Goal: Information Seeking & Learning: Learn about a topic

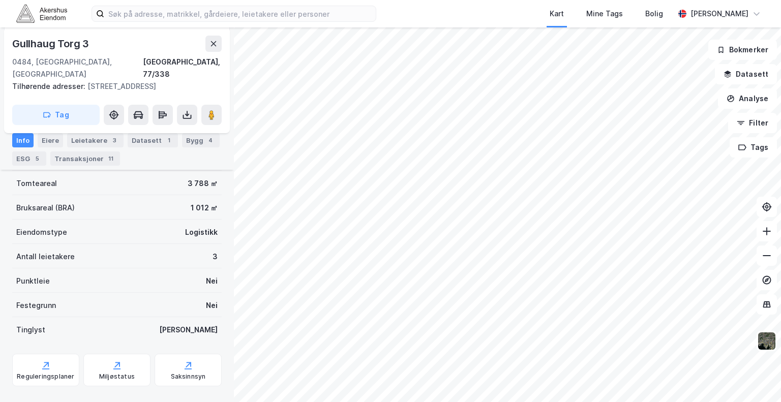
scroll to position [163, 0]
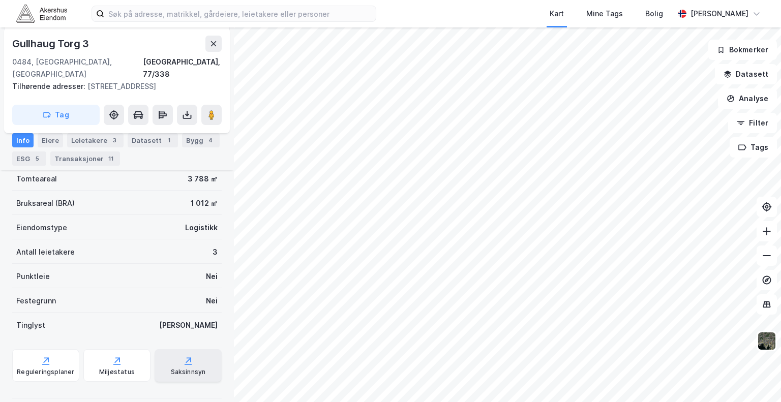
click at [168, 352] on div "Saksinnsyn" at bounding box center [188, 365] width 67 height 33
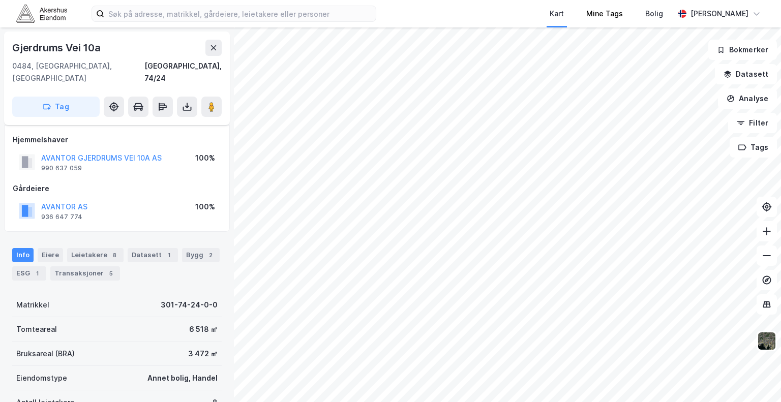
scroll to position [163, 0]
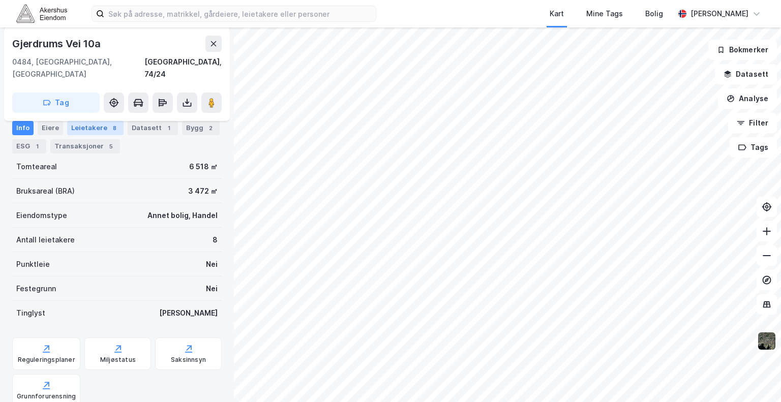
click at [111, 135] on div "Leietakere 8" at bounding box center [95, 128] width 56 height 14
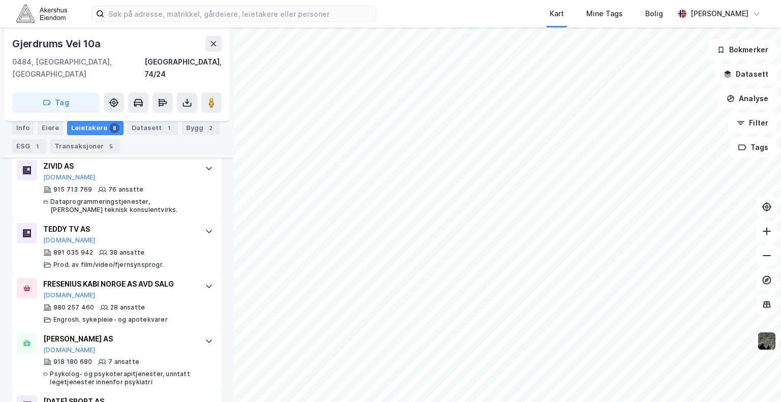
scroll to position [427, 0]
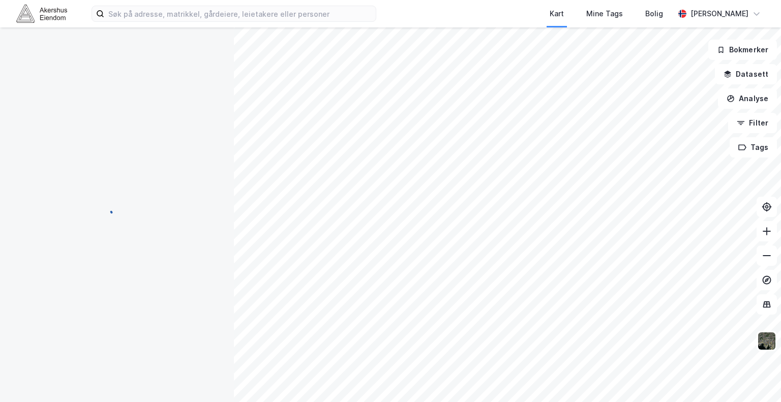
scroll to position [3, 0]
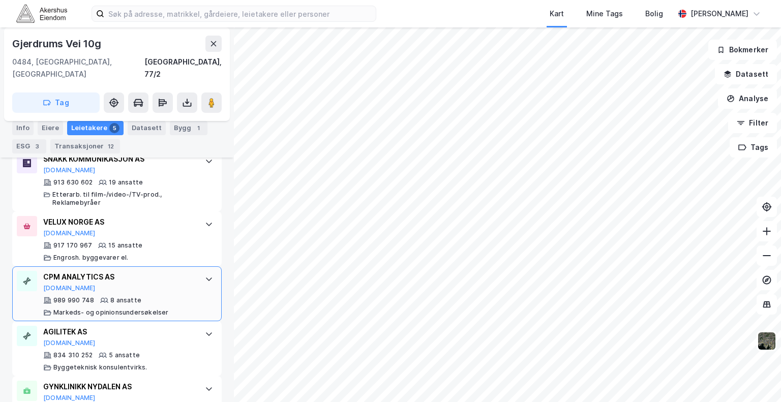
scroll to position [356, 0]
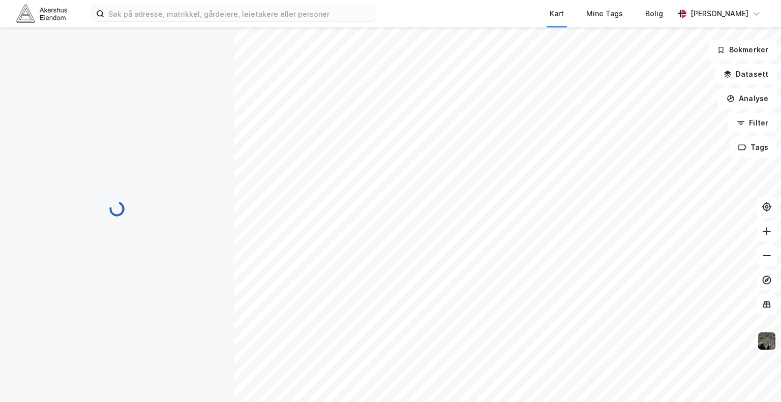
scroll to position [73, 0]
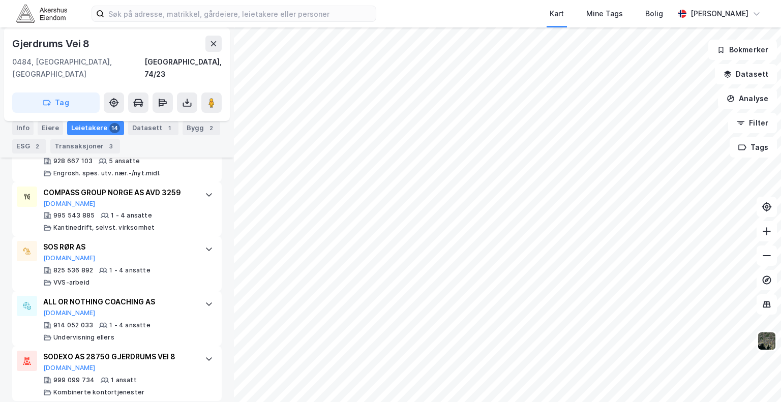
scroll to position [897, 0]
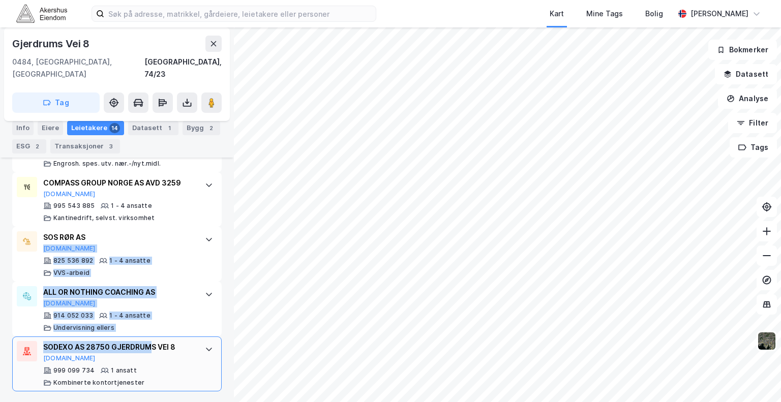
drag, startPoint x: 138, startPoint y: 248, endPoint x: 151, endPoint y: 346, distance: 99.0
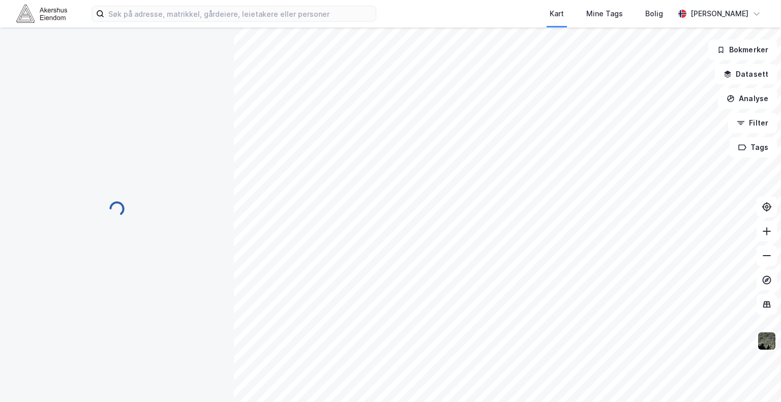
scroll to position [53, 0]
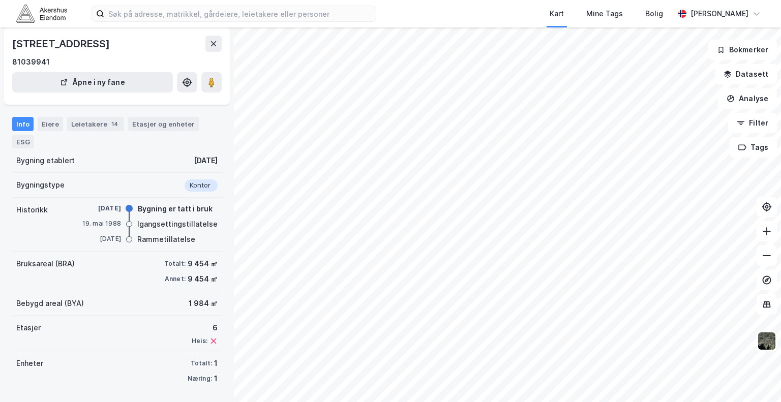
click at [88, 132] on div "Info Eiere Leietakere 14 Etasjer og enheter ESG" at bounding box center [117, 133] width 210 height 32
click at [88, 119] on div "Leietakere 14" at bounding box center [95, 124] width 57 height 14
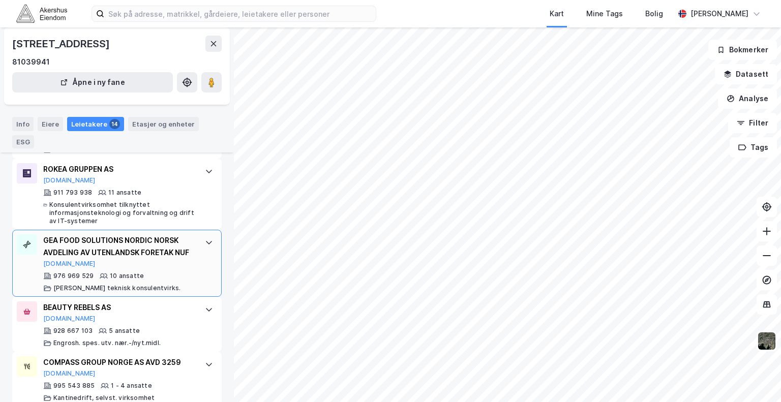
scroll to position [661, 0]
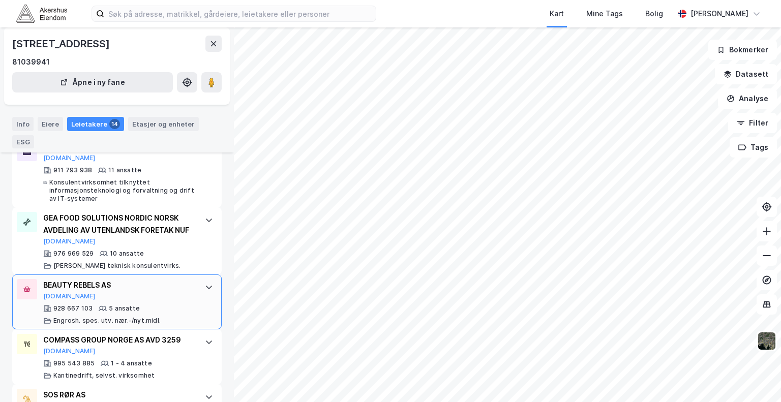
click at [178, 283] on div "BEAUTY REBELS AS" at bounding box center [119, 285] width 152 height 12
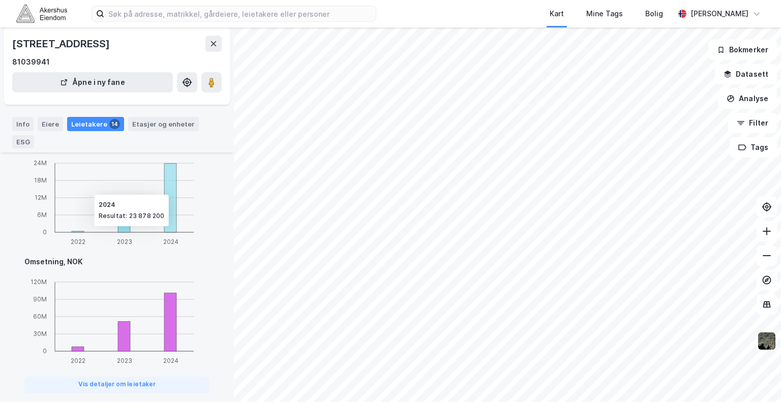
scroll to position [1068, 0]
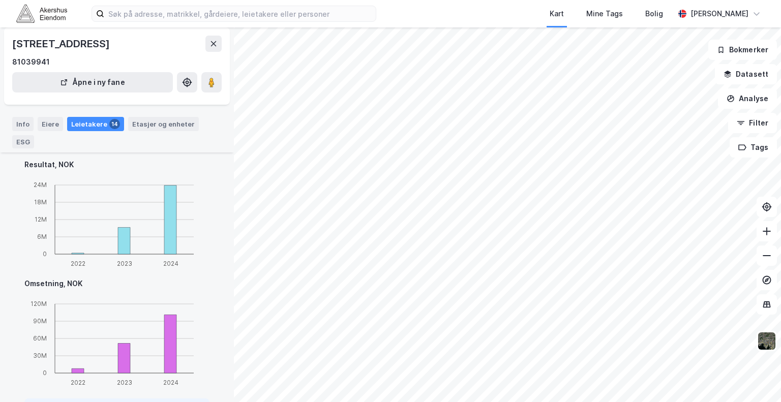
click at [433, 24] on div "Kart Mine Tags [PERSON_NAME] [PERSON_NAME] Vei 8 Bygning Tilbake [STREET_ADDRES…" at bounding box center [390, 201] width 781 height 402
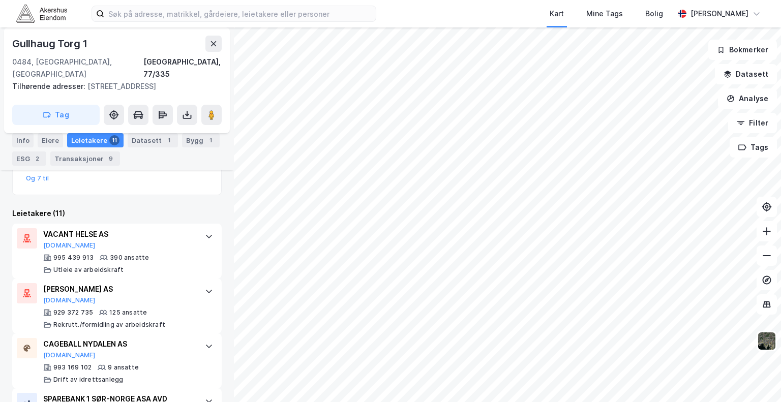
scroll to position [263, 0]
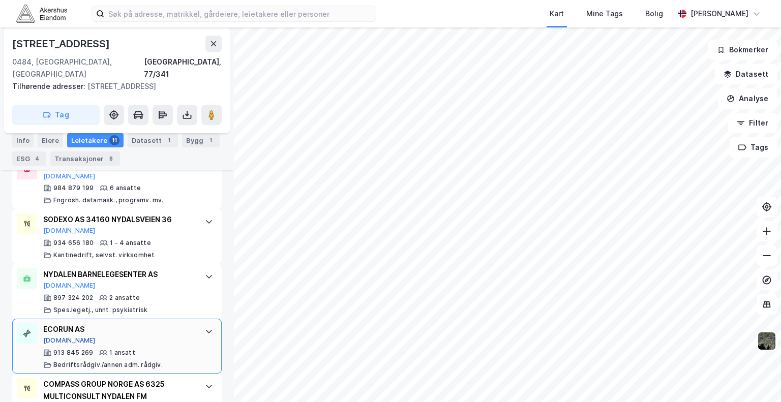
scroll to position [721, 0]
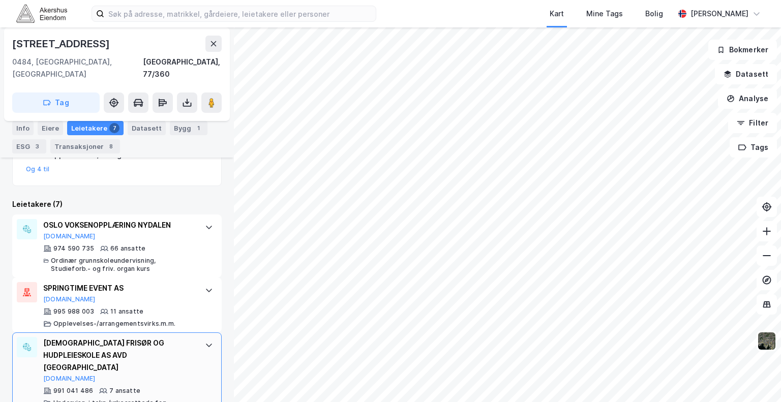
scroll to position [223, 0]
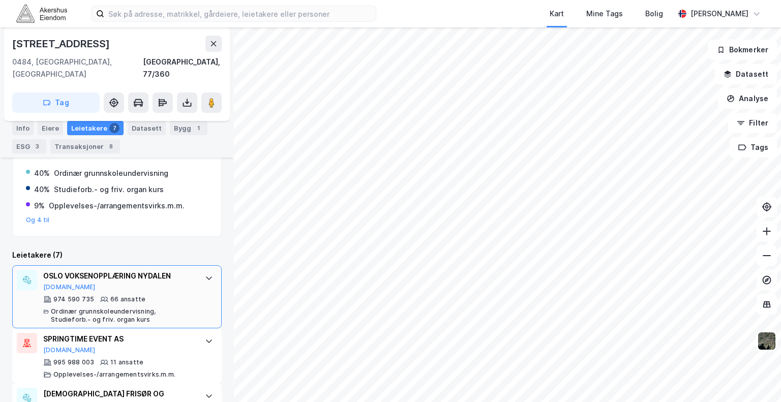
click at [146, 308] on div "Ordinær grunnskoleundervisning, Studieforb.- og friv. organ kurs" at bounding box center [123, 316] width 144 height 16
